Goal: Information Seeking & Learning: Learn about a topic

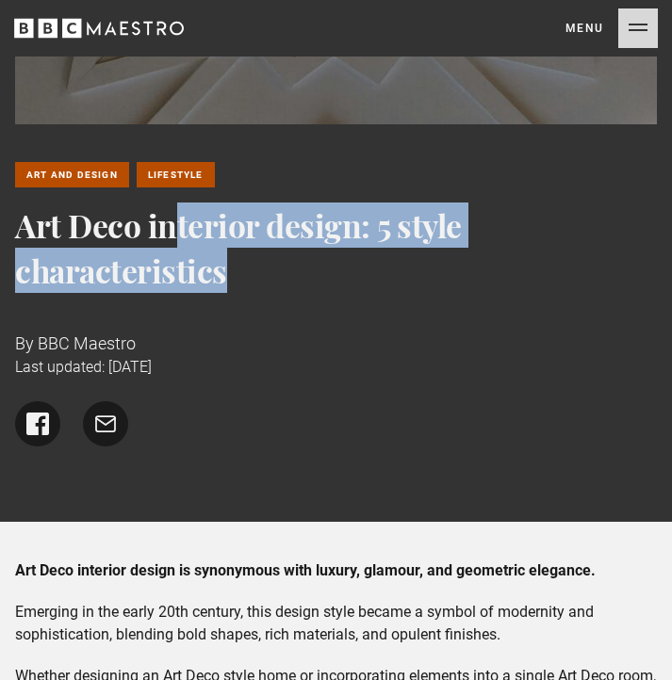
drag, startPoint x: 19, startPoint y: 229, endPoint x: 230, endPoint y: 295, distance: 221.2
click at [230, 295] on div "Art and Design Lifestyle Art Deco interior design: 5 style characteristics By B…" at bounding box center [336, 304] width 642 height 285
copy div "Art Deco interior design: 5 style characteristics"
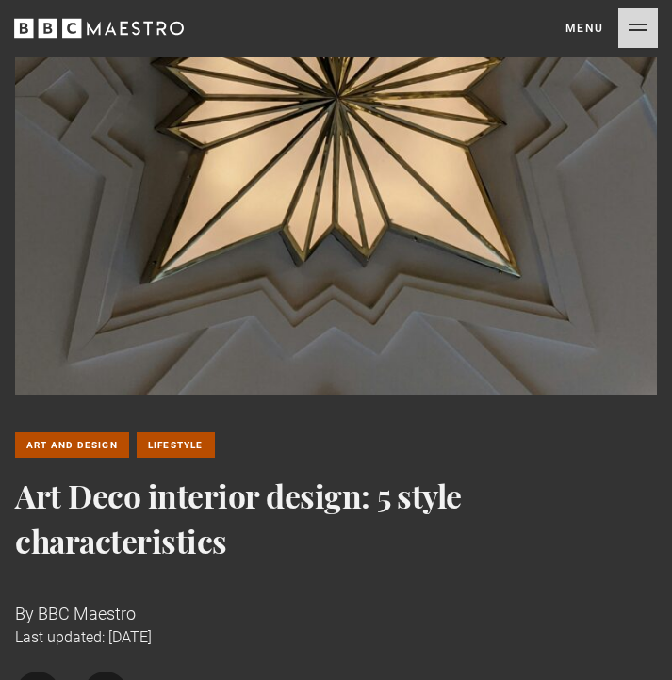
scroll to position [385, 0]
